Goal: Task Accomplishment & Management: Complete application form

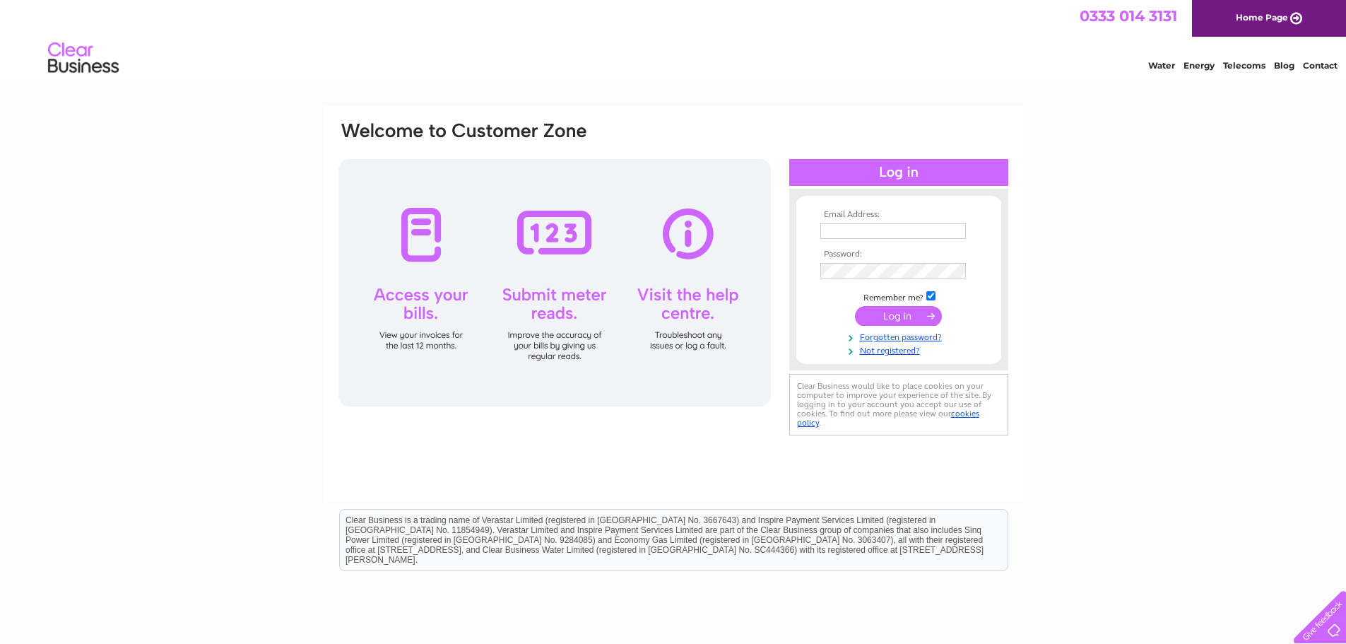
drag, startPoint x: 0, startPoint y: 0, endPoint x: 870, endPoint y: 235, distance: 901.5
click at [870, 235] on input "text" at bounding box center [893, 231] width 146 height 16
type input "ktmltd@hotmail.com"
click at [855, 307] on input "submit" at bounding box center [898, 317] width 87 height 20
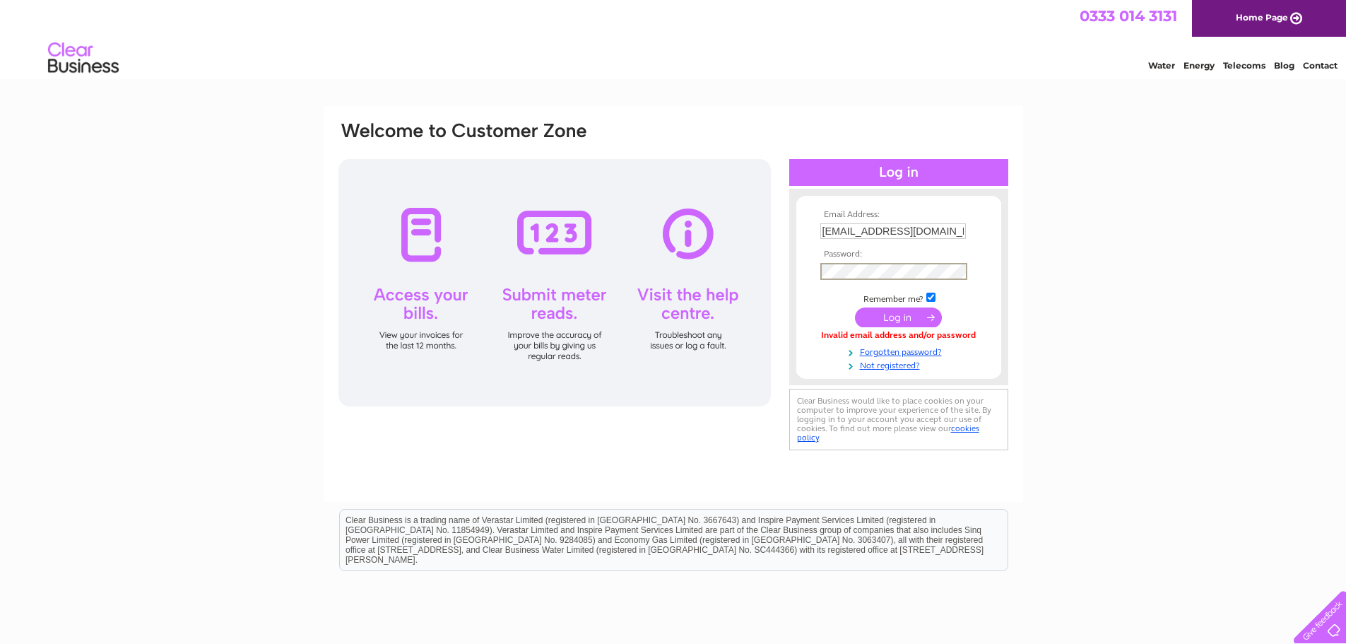
click at [855, 307] on input "submit" at bounding box center [898, 317] width 87 height 20
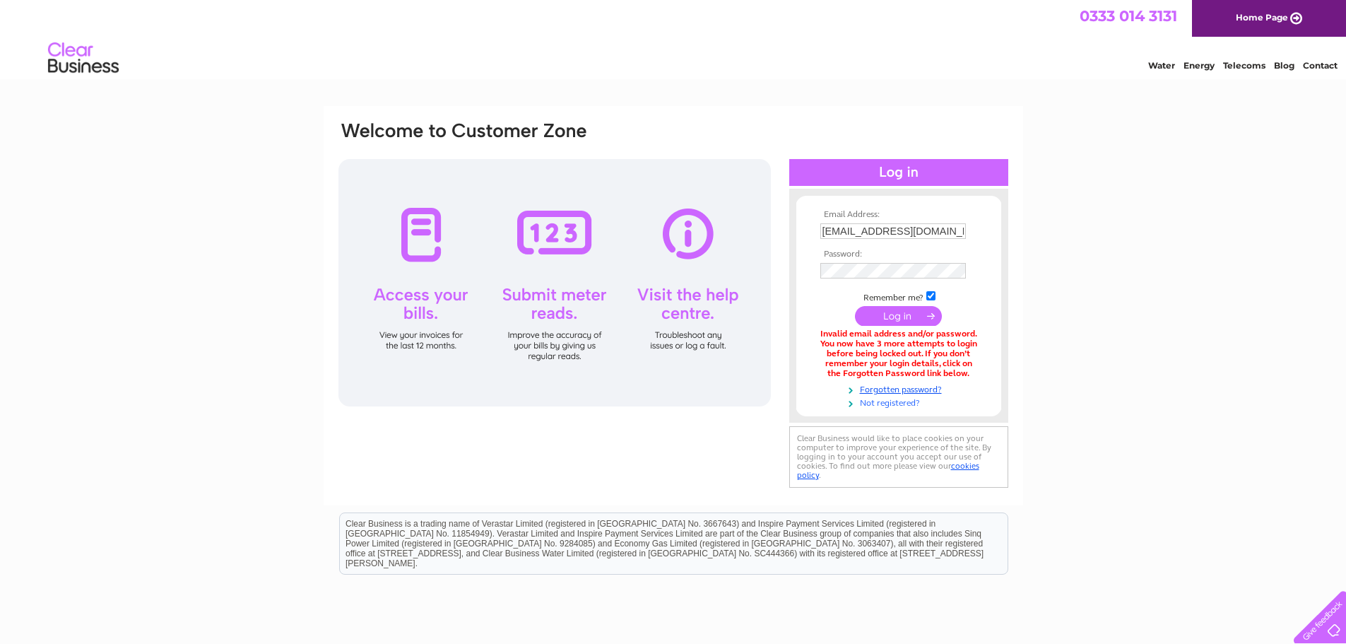
click at [883, 402] on link "Not registered?" at bounding box center [900, 401] width 160 height 13
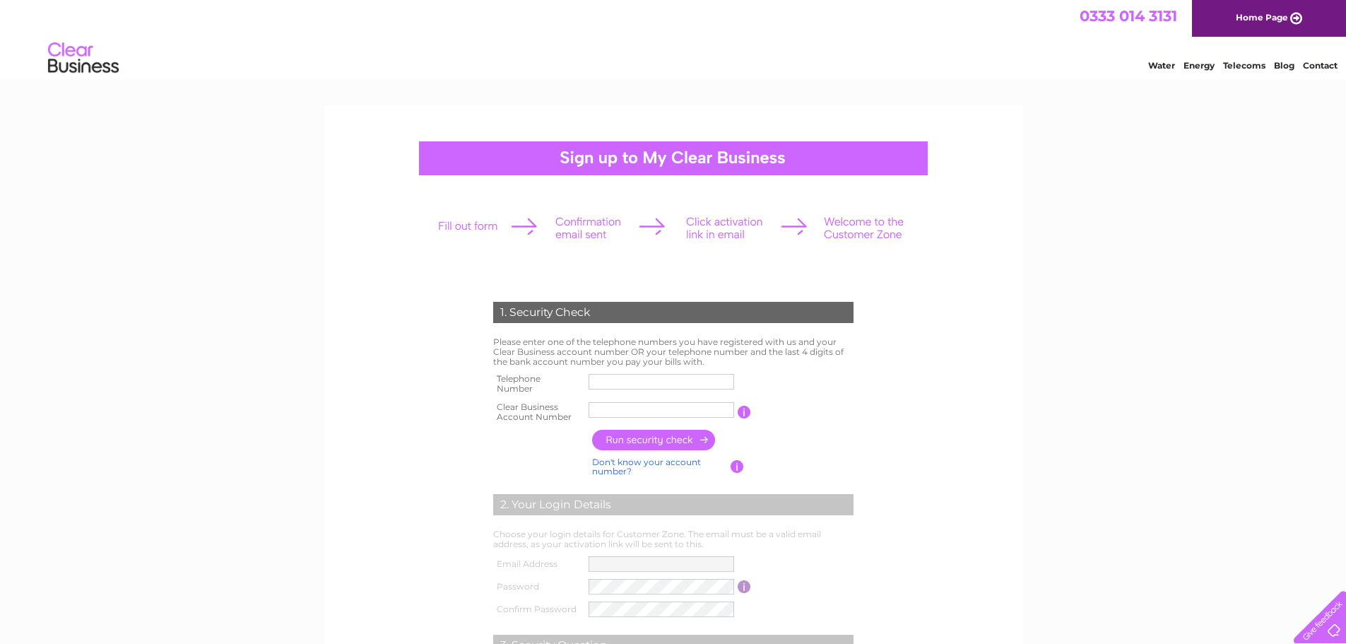
click at [654, 465] on link "Don't know your account number?" at bounding box center [646, 466] width 109 height 20
click at [655, 465] on link "Don't know your bank account number?" at bounding box center [658, 466] width 132 height 20
click at [654, 464] on link "Don't know your account number?" at bounding box center [646, 466] width 109 height 20
click at [615, 382] on input "text" at bounding box center [662, 381] width 147 height 17
type input "01474331339"
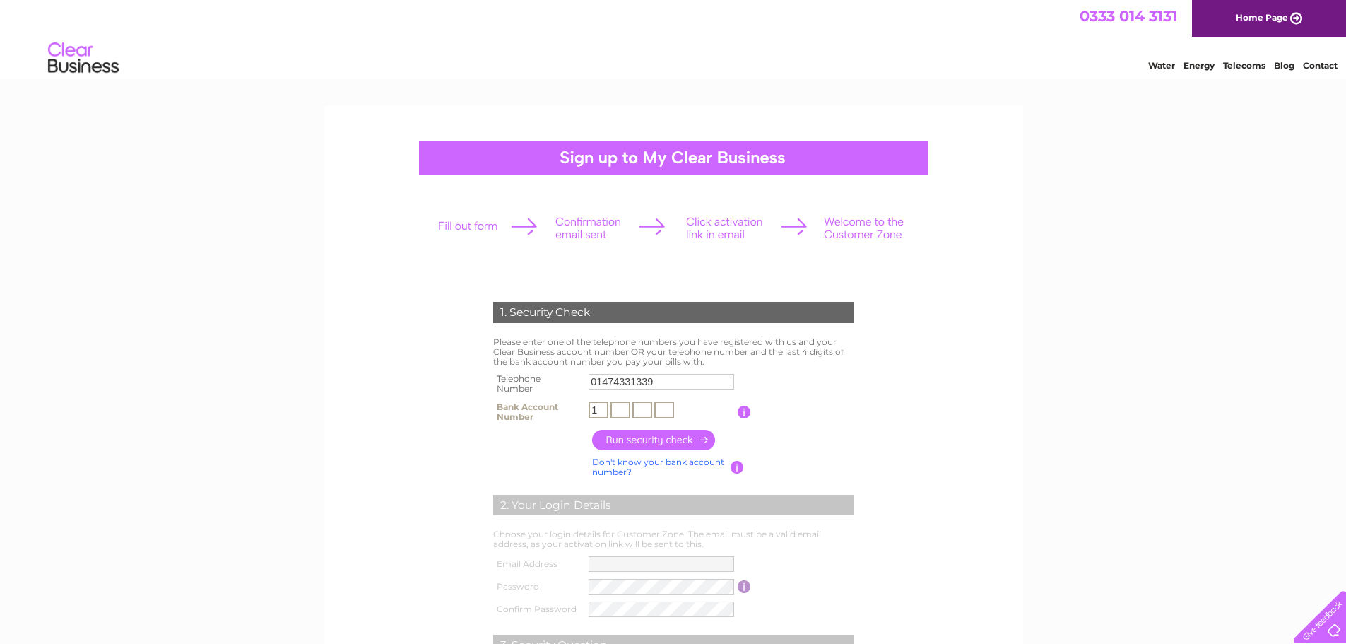
type input "1"
type input "0"
click at [744, 414] on input "button" at bounding box center [744, 412] width 13 height 13
click at [601, 409] on input "1" at bounding box center [599, 409] width 20 height 17
type input "5"
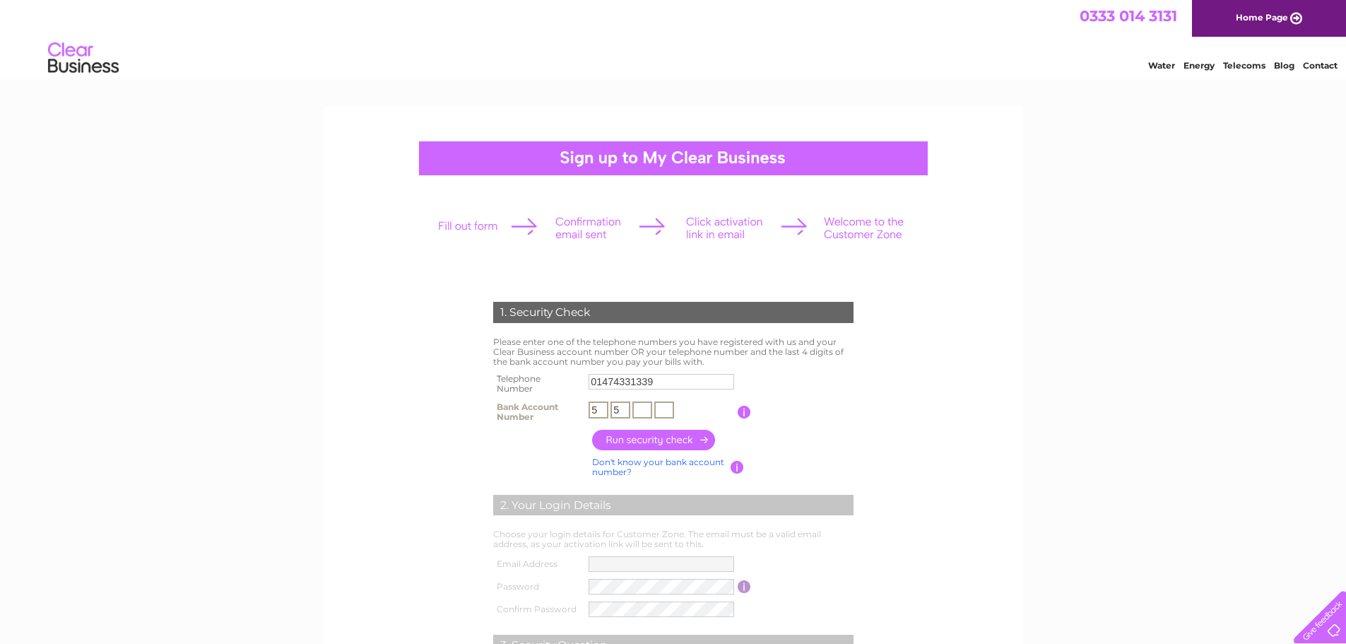
type input "5"
type input "0"
type input "2"
click at [633, 438] on input "button" at bounding box center [654, 440] width 124 height 20
type input "kt****@ho*********"
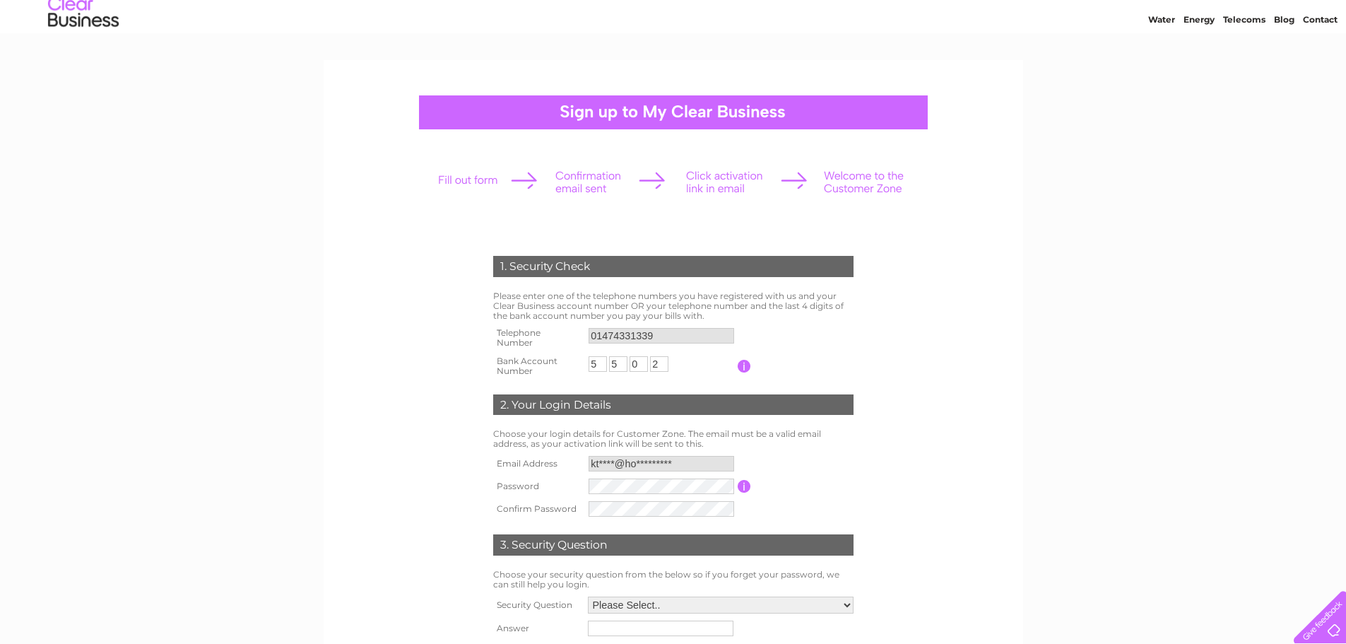
scroll to position [71, 0]
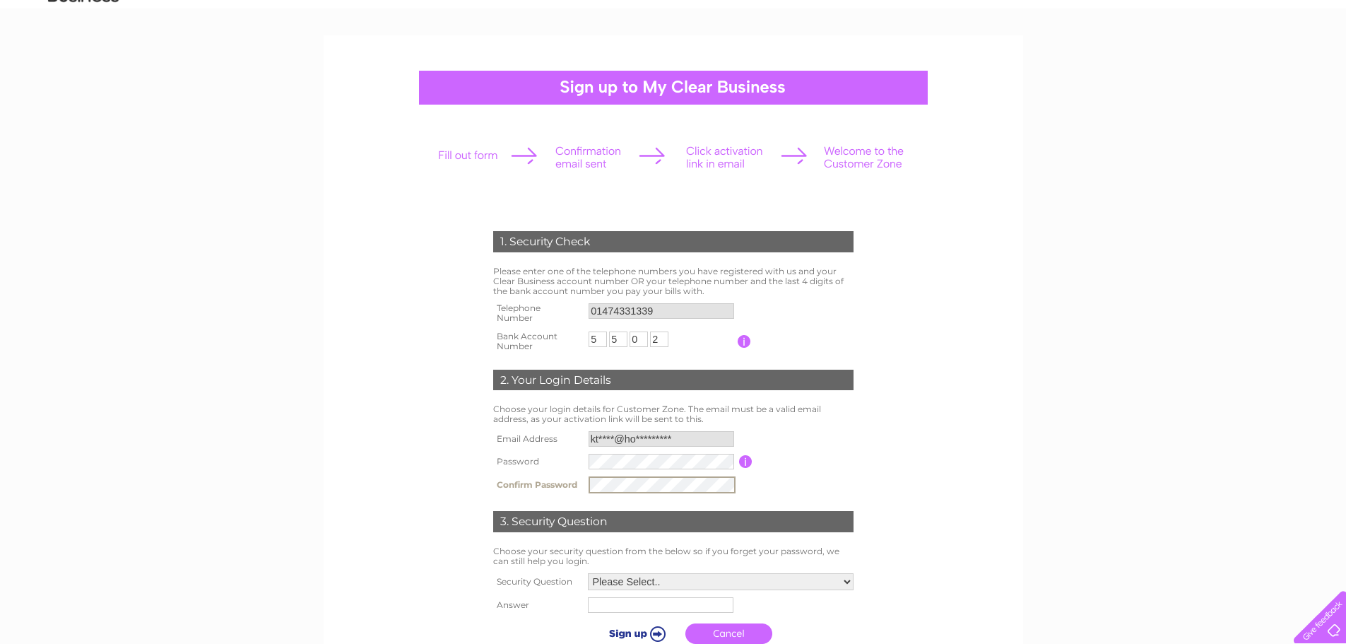
click at [792, 584] on select "Please Select.. In what town or city was your first job? In what town or city d…" at bounding box center [721, 581] width 266 height 17
select select "1"
click at [586, 572] on select "Please Select.. In what town or city was your first job? In what town or city d…" at bounding box center [719, 581] width 267 height 18
click at [630, 607] on input "text" at bounding box center [661, 604] width 147 height 17
type input "Chatham"
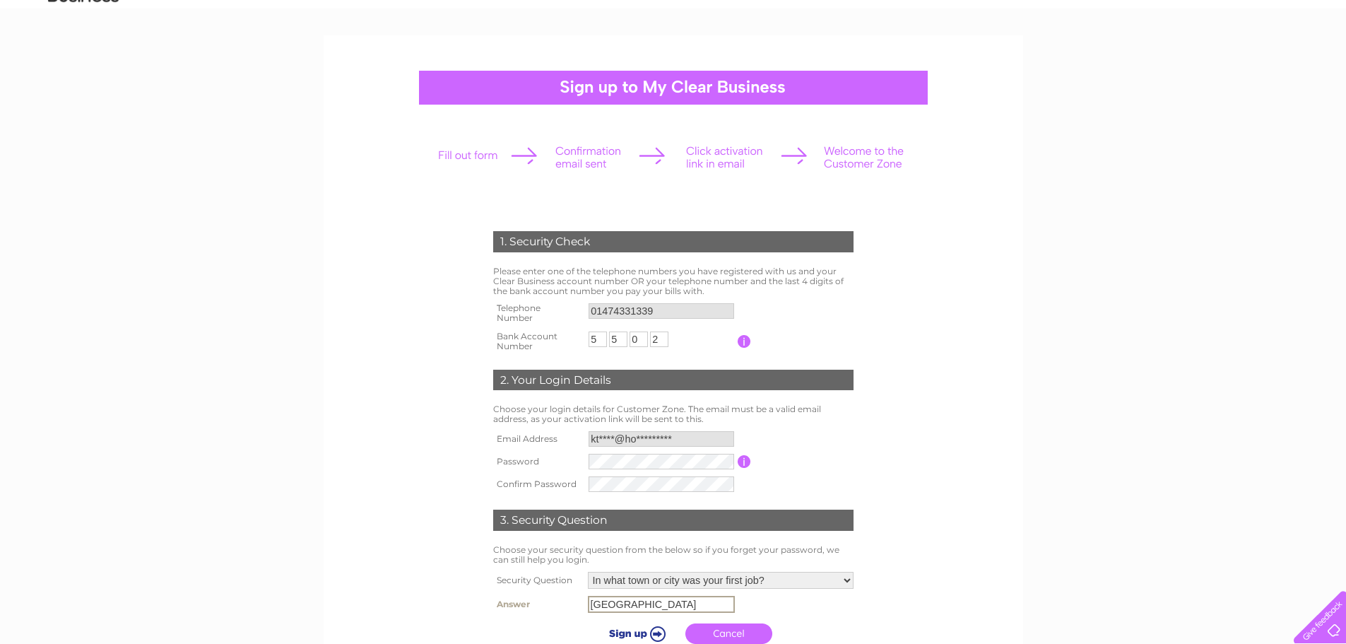
click at [637, 635] on input "submit" at bounding box center [634, 633] width 87 height 20
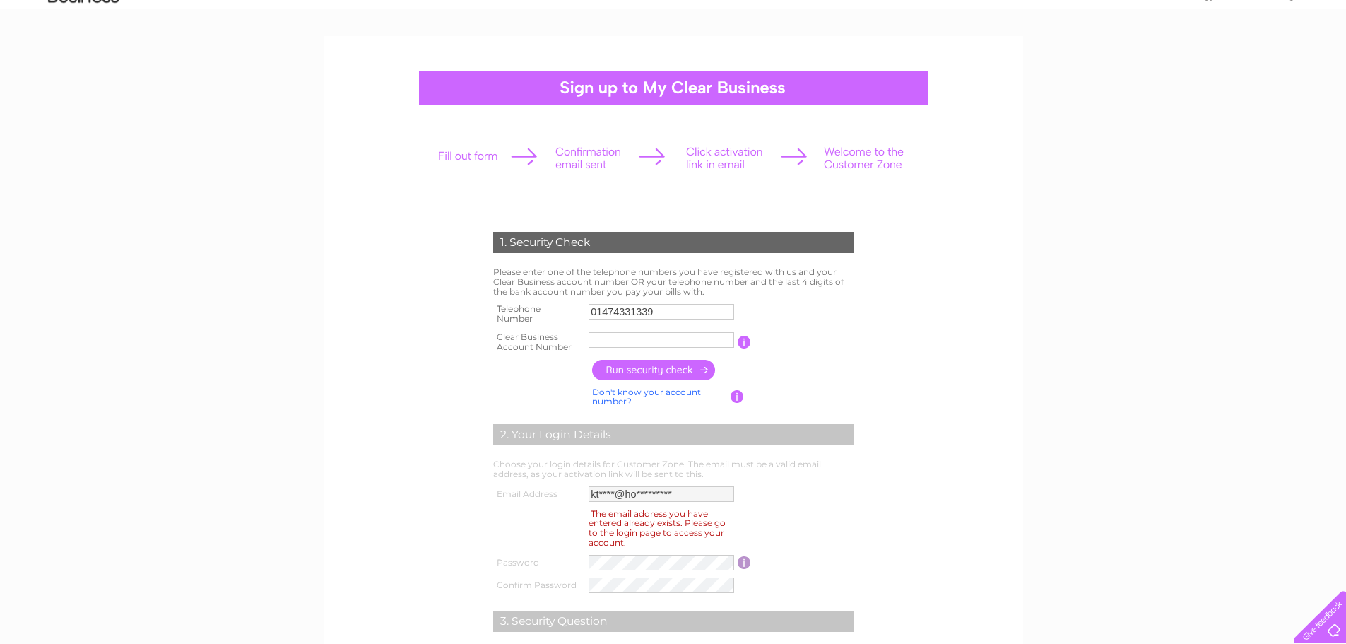
scroll to position [71, 0]
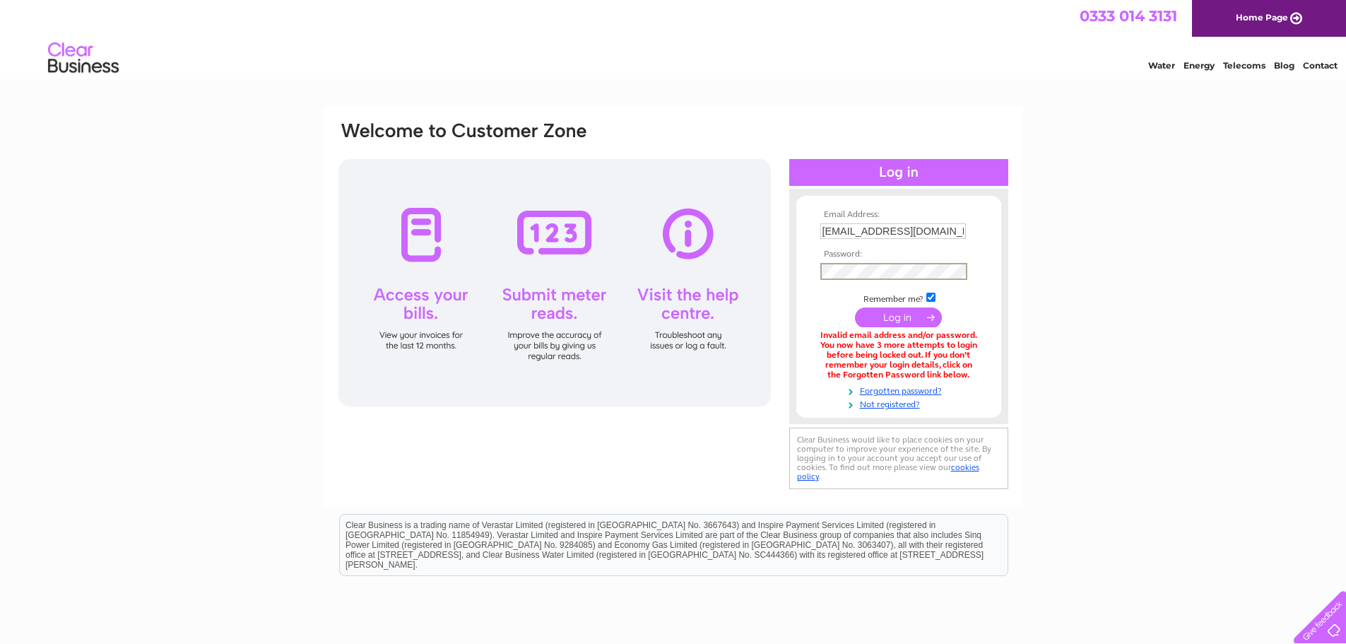
click at [855, 307] on input "submit" at bounding box center [898, 317] width 87 height 20
